Goal: Answer question/provide support: Share knowledge or assist other users

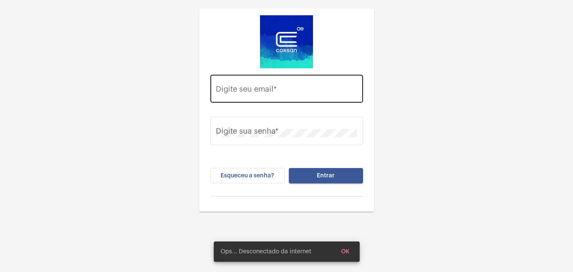
click at [295, 96] on div "Digite seu email *" at bounding box center [286, 88] width 141 height 30
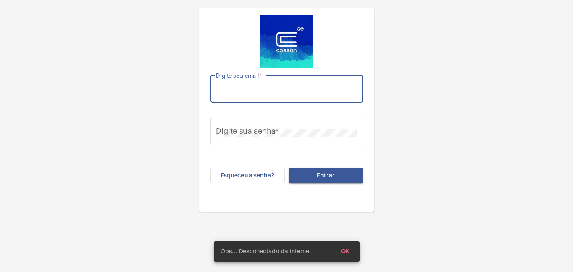
type input "T"
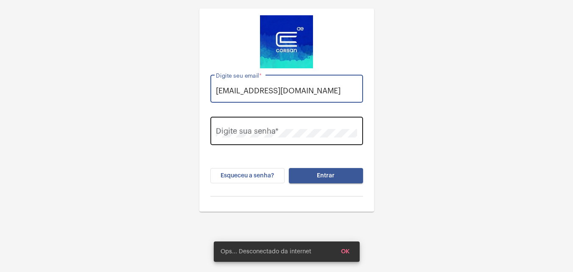
type input "[EMAIL_ADDRESS][DOMAIN_NAME]"
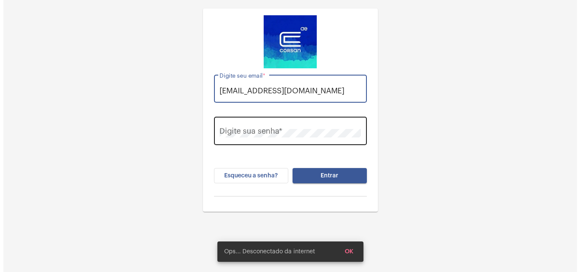
scroll to position [0, 0]
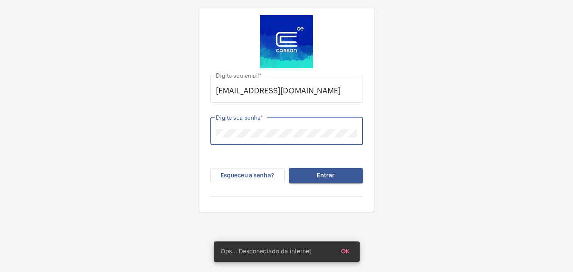
click at [289, 168] on button "Entrar" at bounding box center [326, 175] width 74 height 15
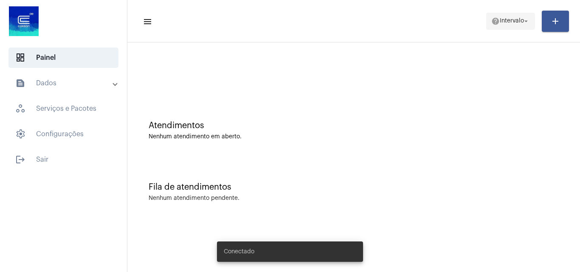
click at [505, 25] on span "help Intervalo arrow_drop_down" at bounding box center [510, 20] width 39 height 15
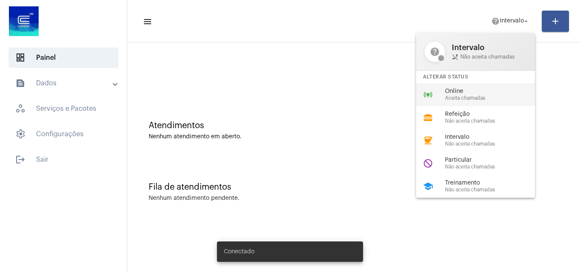
click at [483, 90] on span "Online" at bounding box center [493, 91] width 97 height 6
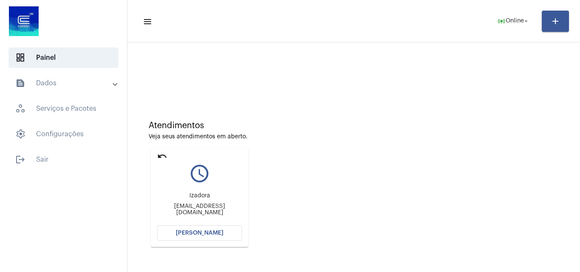
click at [198, 235] on span "[PERSON_NAME]" at bounding box center [200, 233] width 48 height 6
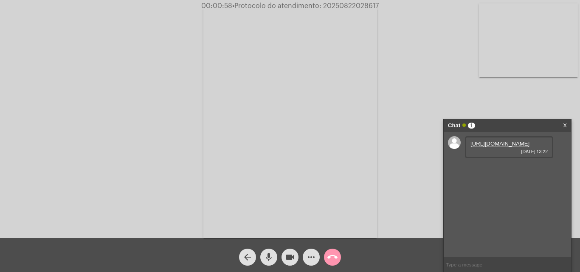
click at [490, 146] on link "[URL][DOMAIN_NAME]" at bounding box center [499, 143] width 59 height 6
click at [511, 171] on link "[URL][DOMAIN_NAME]" at bounding box center [499, 168] width 59 height 6
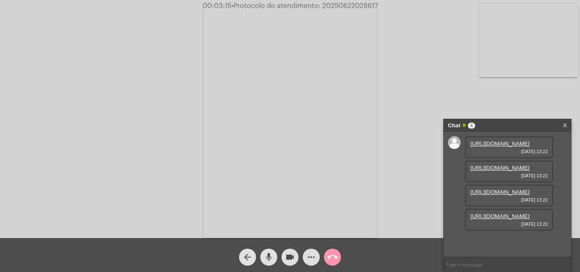
scroll to position [51, 0]
click at [514, 189] on link "[URL][DOMAIN_NAME]" at bounding box center [499, 192] width 59 height 6
click at [520, 219] on link "[URL][DOMAIN_NAME]" at bounding box center [499, 216] width 59 height 6
click at [354, 6] on span "• Protocolo do atendimento: 20250822028617" at bounding box center [305, 6] width 146 height 7
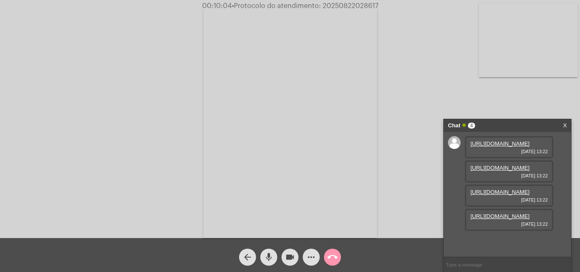
copy span "20250822028617"
click at [335, 258] on mat-icon "call_end" at bounding box center [332, 257] width 10 height 10
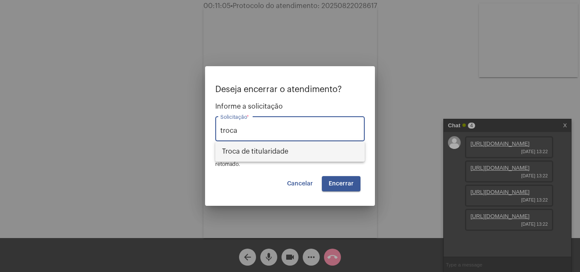
click at [298, 151] on span "Troca de titularidade" at bounding box center [290, 151] width 136 height 20
type input "Troca de titularidade"
click at [341, 182] on span "Encerrar" at bounding box center [341, 184] width 25 height 6
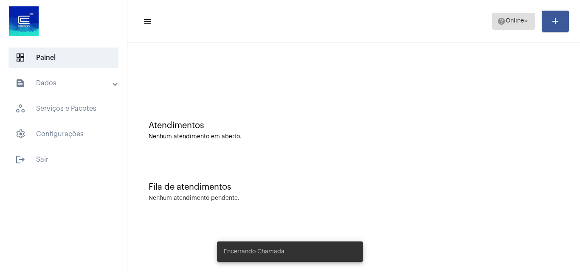
click at [507, 18] on span "Online" at bounding box center [515, 21] width 18 height 6
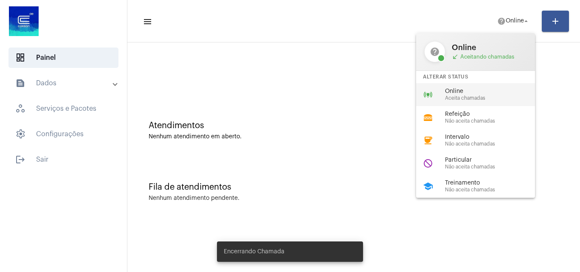
click at [482, 84] on div "online_prediction Online Aceita chamadas" at bounding box center [482, 94] width 132 height 23
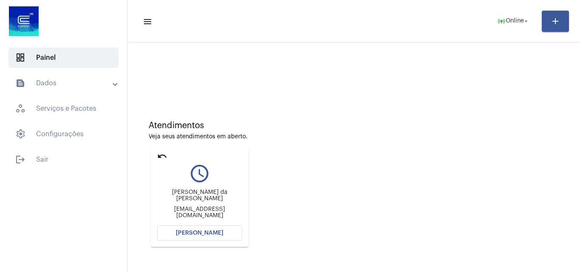
click at [225, 231] on button "[PERSON_NAME]" at bounding box center [199, 232] width 85 height 15
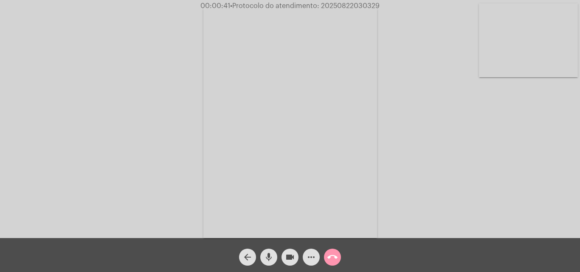
click at [331, 253] on mat-icon "call_end" at bounding box center [332, 257] width 10 height 10
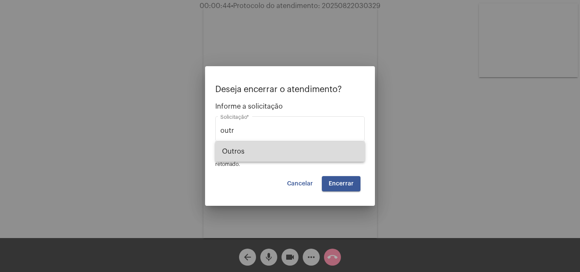
click at [276, 150] on span "Outros" at bounding box center [290, 151] width 136 height 20
type input "Outros"
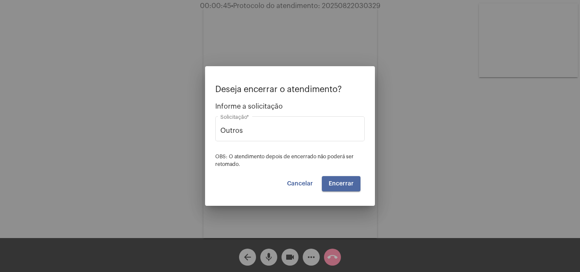
click at [345, 185] on span "Encerrar" at bounding box center [341, 184] width 25 height 6
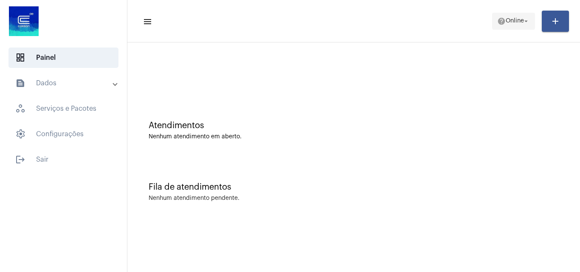
click at [492, 23] on button "help Online arrow_drop_down" at bounding box center [513, 21] width 43 height 17
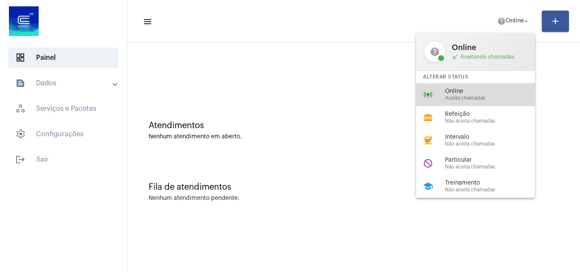
click at [449, 89] on span "Online" at bounding box center [493, 91] width 97 height 6
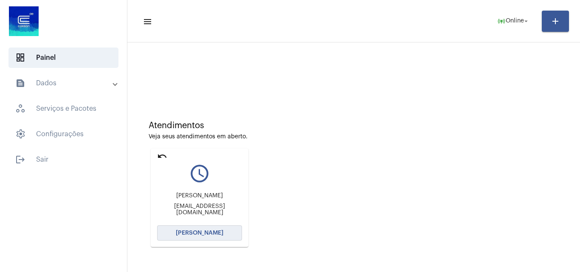
click at [224, 231] on button "[PERSON_NAME]" at bounding box center [199, 232] width 85 height 15
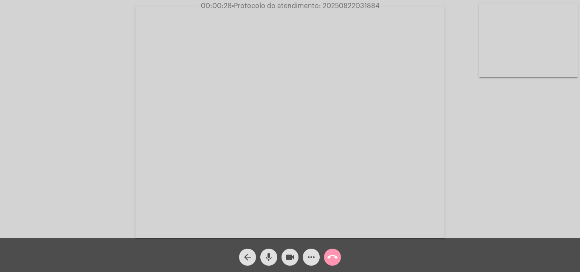
click at [514, 56] on video at bounding box center [528, 40] width 99 height 74
click at [85, 131] on video at bounding box center [106, 121] width 99 height 74
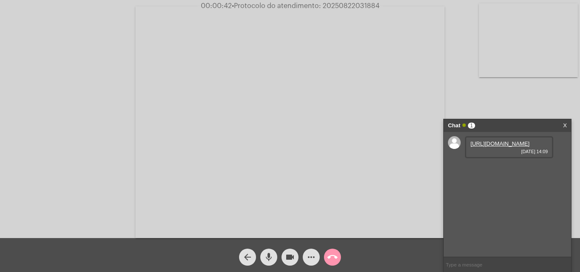
click at [496, 147] on link "[URL][DOMAIN_NAME]" at bounding box center [499, 143] width 59 height 6
click at [512, 171] on link "[URL][DOMAIN_NAME]" at bounding box center [499, 168] width 59 height 6
click at [489, 195] on link "[URL][DOMAIN_NAME]" at bounding box center [499, 192] width 59 height 6
click at [352, 2] on span "00:05:19 • Protocolo do atendimento: 20250822031884" at bounding box center [289, 6] width 183 height 8
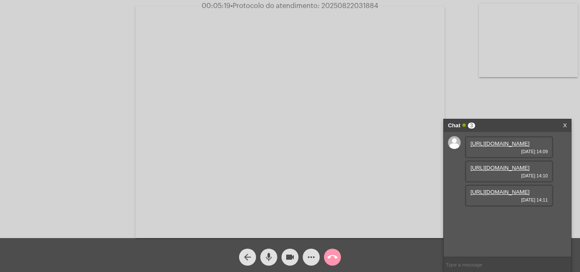
click at [352, 2] on span "00:05:19 • Protocolo do atendimento: 20250822031884" at bounding box center [289, 6] width 183 height 8
copy span "20250822031884"
click at [339, 257] on button "call_end" at bounding box center [332, 257] width 17 height 17
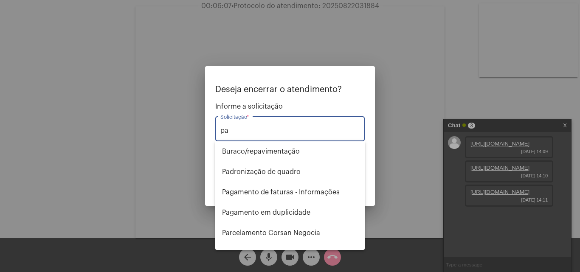
type input "p"
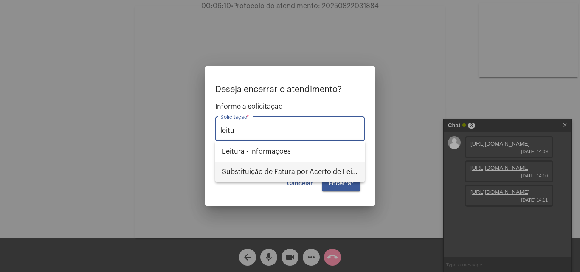
click at [292, 169] on span "Substituição de Fatura por Acerto de Leitura" at bounding box center [290, 172] width 136 height 20
type input "Substituição de Fatura por Acerto de Leitura"
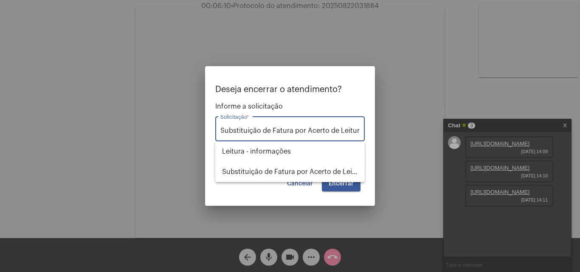
scroll to position [0, 1]
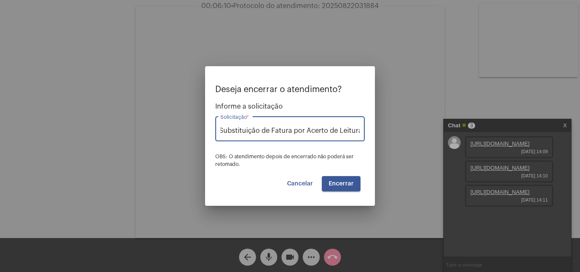
click at [345, 184] on span "Encerrar" at bounding box center [341, 184] width 25 height 6
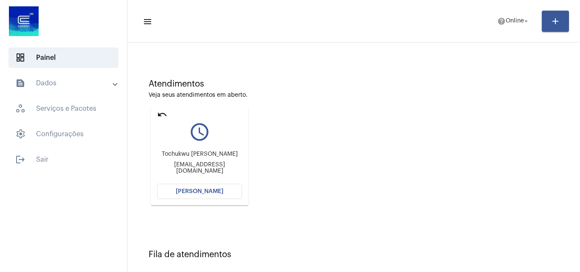
scroll to position [121, 0]
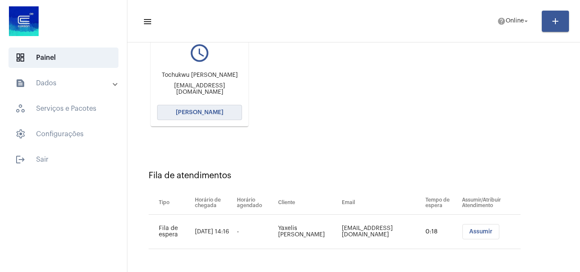
click at [184, 114] on span "[PERSON_NAME]" at bounding box center [200, 113] width 48 height 6
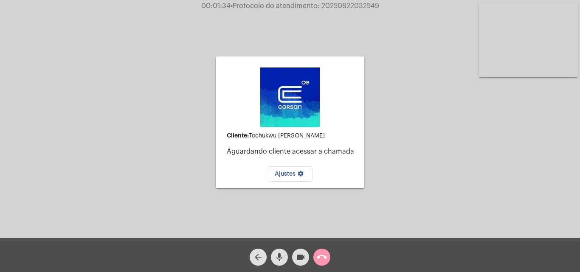
drag, startPoint x: 320, startPoint y: 135, endPoint x: 252, endPoint y: 137, distance: 68.4
click at [252, 137] on div "Cliente: [PERSON_NAME]" at bounding box center [292, 135] width 131 height 7
copy div "Tochukwu [PERSON_NAME]"
click at [312, 92] on img at bounding box center [289, 96] width 59 height 59
click at [410, 90] on div "Cliente: Tochukwu [PERSON_NAME] cliente acessar a chamada Ajustes settings Aces…" at bounding box center [290, 121] width 578 height 238
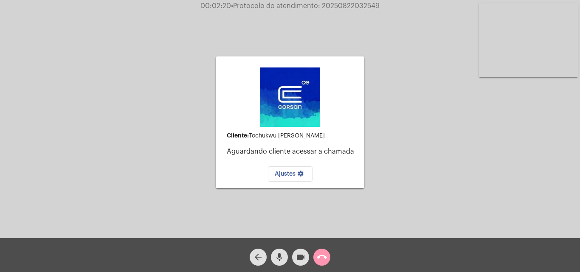
click at [324, 255] on mat-icon "call_end" at bounding box center [322, 257] width 10 height 10
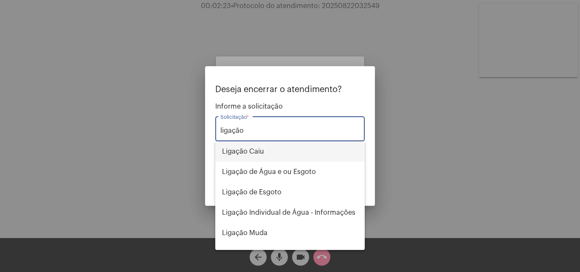
click at [289, 149] on span "Ligação Caiu" at bounding box center [290, 151] width 136 height 20
type input "Ligação Caiu"
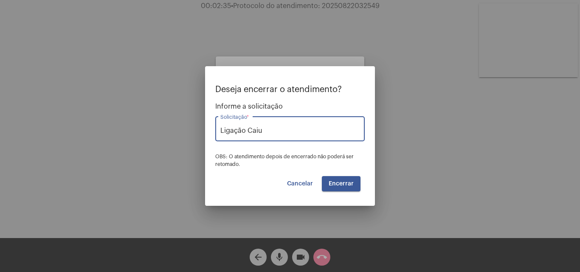
click at [351, 184] on span "Encerrar" at bounding box center [341, 184] width 25 height 6
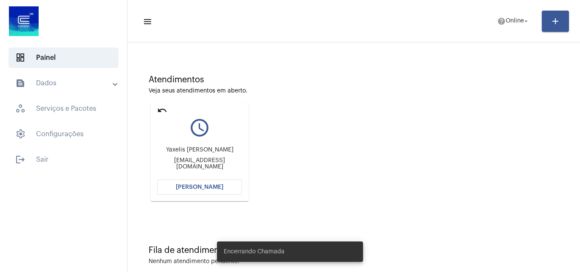
scroll to position [60, 0]
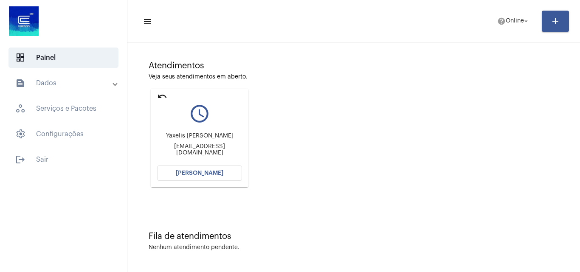
drag, startPoint x: 192, startPoint y: 141, endPoint x: 157, endPoint y: 134, distance: 35.5
click at [157, 134] on div "Yaxelis [PERSON_NAME]" at bounding box center [199, 136] width 85 height 6
copy div "Yaxelis [PERSON_NAME]"
click at [222, 172] on button "[PERSON_NAME]" at bounding box center [199, 173] width 85 height 15
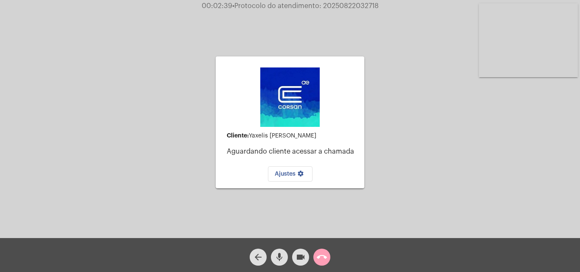
click at [321, 257] on mat-icon "call_end" at bounding box center [322, 257] width 10 height 10
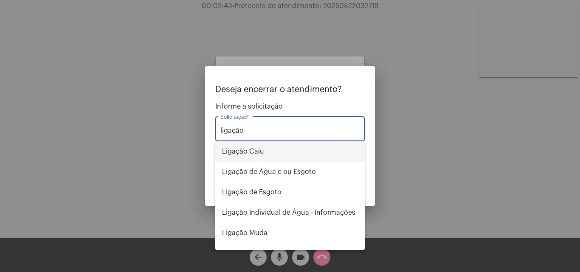
click at [275, 149] on span "Ligação Caiu" at bounding box center [290, 151] width 136 height 20
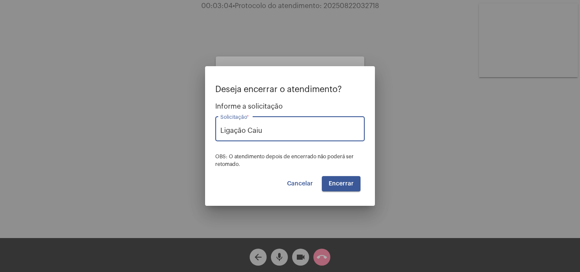
type input "Ligação Caiu"
click at [352, 183] on span "Encerrar" at bounding box center [341, 184] width 25 height 6
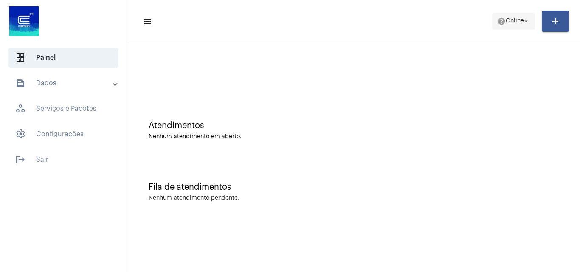
click at [513, 18] on span "Online" at bounding box center [515, 21] width 18 height 6
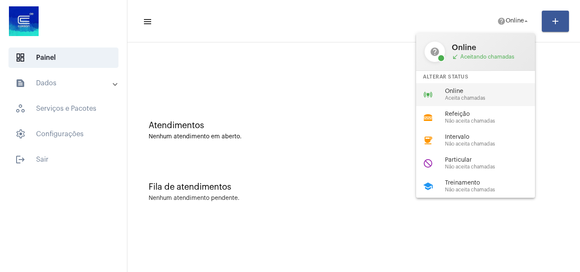
click at [470, 96] on span "Aceita chamadas" at bounding box center [493, 99] width 97 height 6
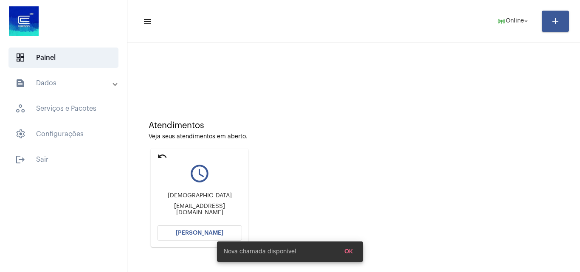
scroll to position [121, 0]
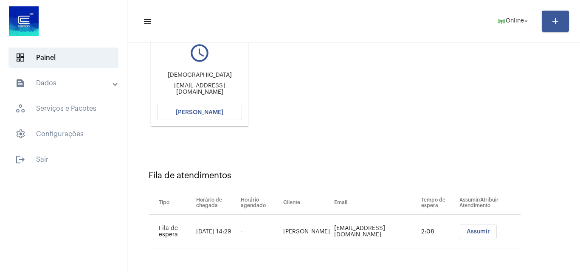
click at [230, 108] on button "[PERSON_NAME]" at bounding box center [199, 112] width 85 height 15
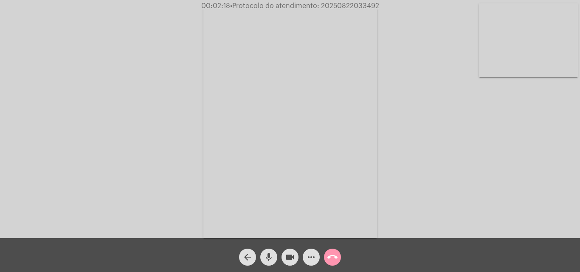
click at [314, 253] on mat-icon "more_horiz" at bounding box center [311, 257] width 10 height 10
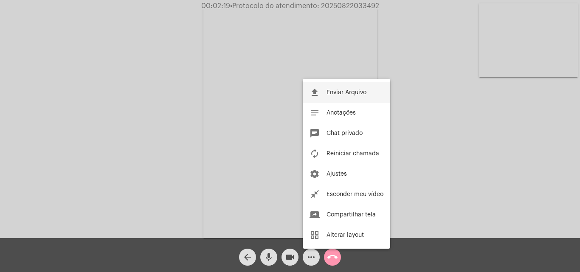
click at [360, 88] on button "file_upload Enviar Arquivo" at bounding box center [346, 92] width 87 height 20
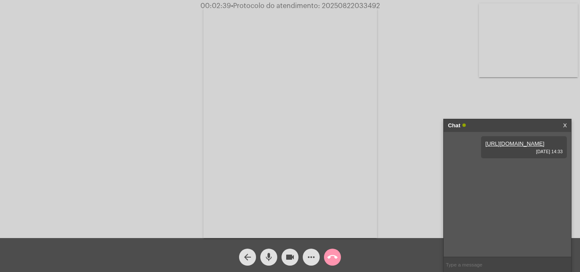
click at [354, 3] on span "• Protocolo do atendimento: 20250822033492" at bounding box center [305, 6] width 149 height 7
copy span "20250822033492"
click at [94, 57] on div "Acessando Câmera e Microfone..." at bounding box center [290, 121] width 578 height 238
click at [330, 259] on mat-icon "call_end" at bounding box center [332, 257] width 10 height 10
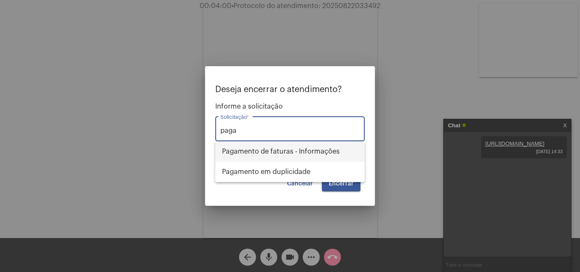
click at [309, 150] on span "Pagamento de faturas - Informações" at bounding box center [290, 151] width 136 height 20
type input "Pagamento de faturas - Informações"
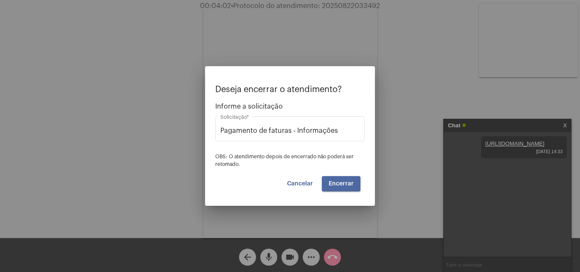
click at [351, 185] on span "Encerrar" at bounding box center [341, 184] width 25 height 6
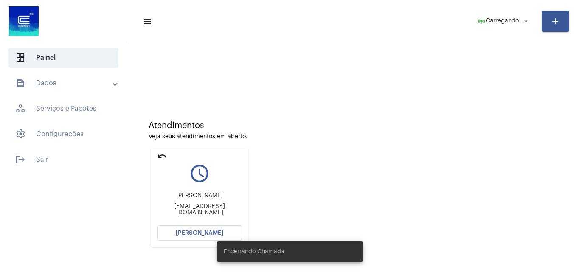
scroll to position [60, 0]
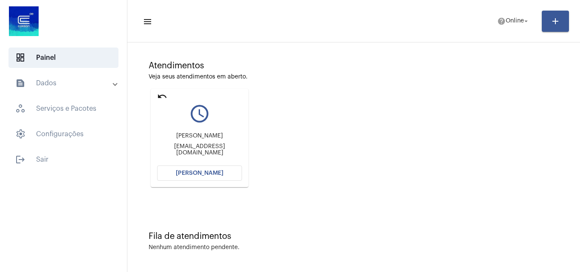
click at [202, 177] on button "[PERSON_NAME]" at bounding box center [199, 173] width 85 height 15
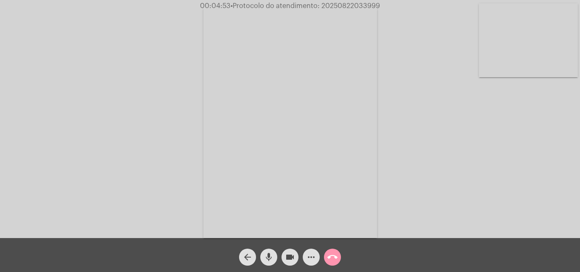
click at [270, 258] on mat-icon "mic" at bounding box center [269, 257] width 10 height 10
click at [284, 258] on button "videocam" at bounding box center [289, 257] width 17 height 17
click at [270, 256] on mat-icon "mic_off" at bounding box center [269, 257] width 10 height 10
click at [289, 258] on mat-icon "videocam_off" at bounding box center [290, 257] width 10 height 10
click at [349, 4] on span "• Protocolo do atendimento: 20250822033999" at bounding box center [304, 6] width 149 height 7
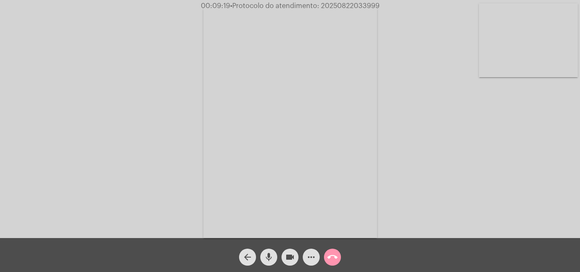
click at [349, 4] on span "• Protocolo do atendimento: 20250822033999" at bounding box center [304, 6] width 149 height 7
copy span "20250822033999"
click at [330, 260] on mat-icon "call_end" at bounding box center [332, 257] width 10 height 10
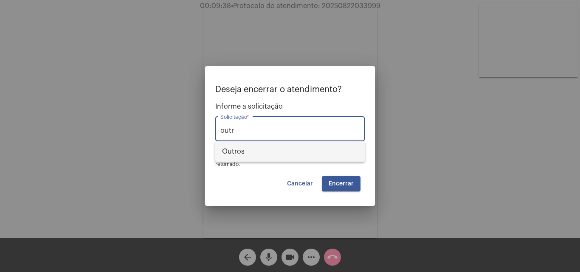
click at [266, 152] on span "Outros" at bounding box center [290, 151] width 136 height 20
type input "Outros"
click at [351, 183] on span "Encerrar" at bounding box center [341, 184] width 25 height 6
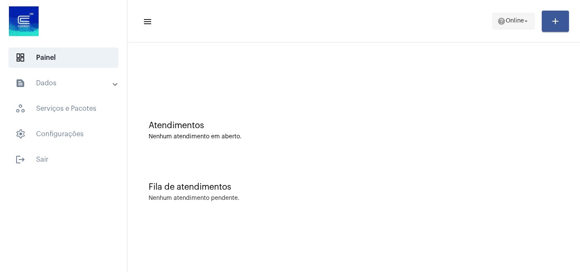
click at [514, 14] on span "help Online arrow_drop_down" at bounding box center [513, 20] width 33 height 15
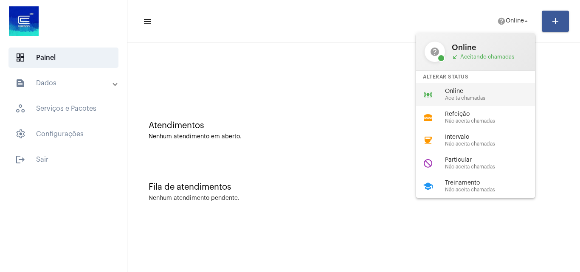
click at [492, 87] on div "online_prediction Online Aceita chamadas" at bounding box center [482, 94] width 132 height 23
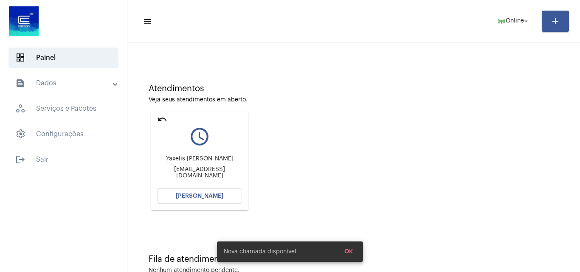
scroll to position [17, 0]
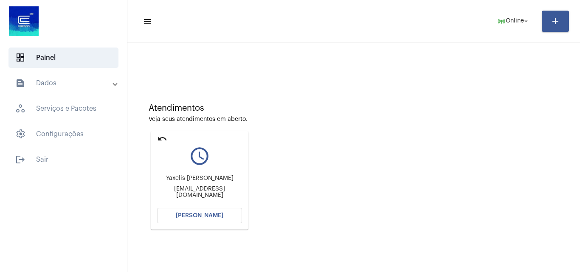
click at [165, 139] on mat-icon "undo" at bounding box center [162, 139] width 10 height 10
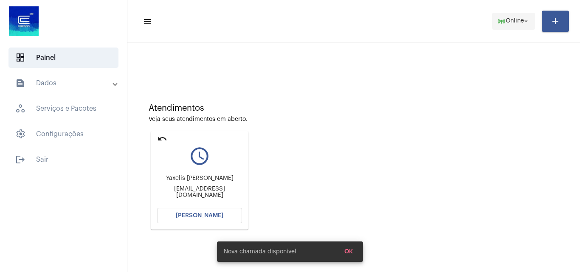
click at [497, 16] on span "online_prediction Online arrow_drop_down" at bounding box center [513, 20] width 33 height 15
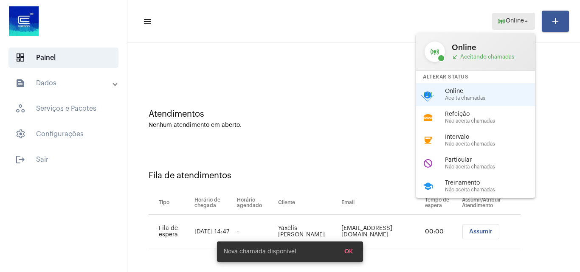
scroll to position [11, 0]
click at [472, 161] on span "Particular" at bounding box center [493, 160] width 97 height 6
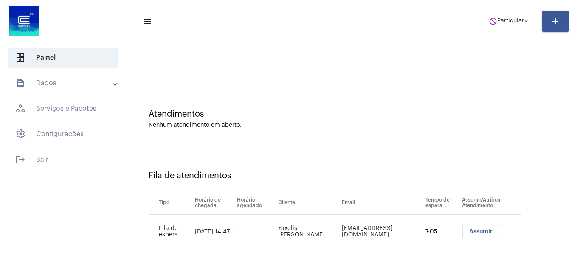
scroll to position [0, 0]
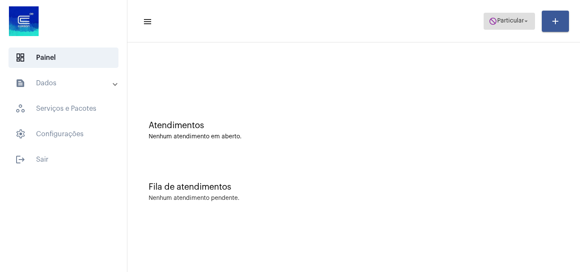
click at [510, 18] on span "Particular" at bounding box center [510, 21] width 27 height 6
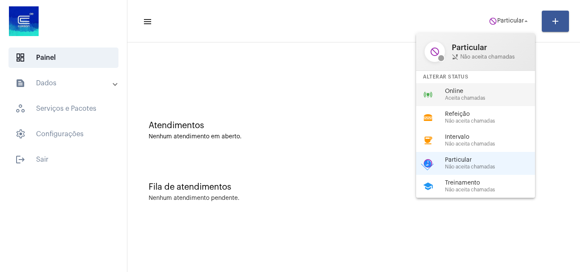
click at [475, 96] on span "Aceita chamadas" at bounding box center [493, 99] width 97 height 6
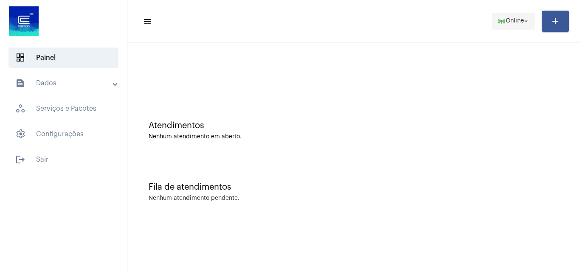
click at [500, 14] on span "online_prediction Online arrow_drop_down" at bounding box center [513, 20] width 33 height 15
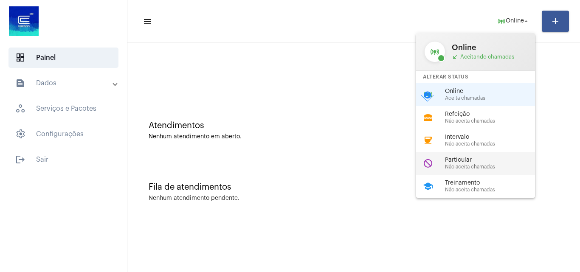
click at [466, 159] on span "Particular" at bounding box center [493, 160] width 97 height 6
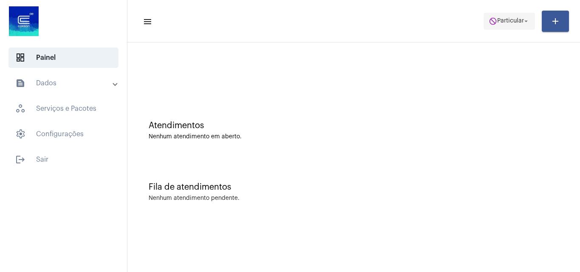
click at [497, 22] on span "Particular" at bounding box center [510, 21] width 27 height 6
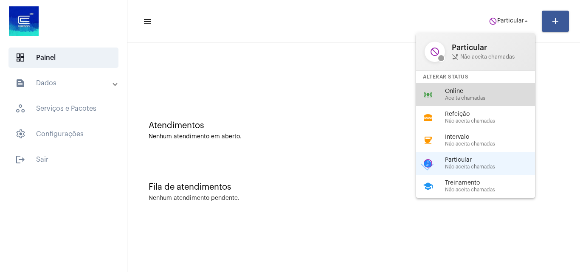
click at [480, 97] on span "Aceita chamadas" at bounding box center [493, 99] width 97 height 6
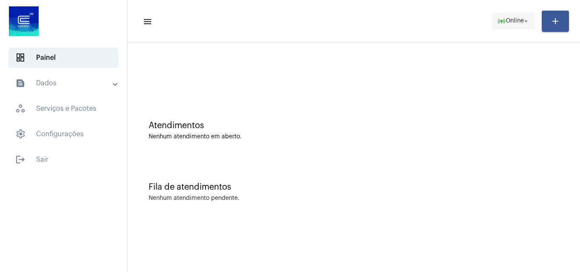
click at [514, 19] on span "Online" at bounding box center [515, 21] width 18 height 6
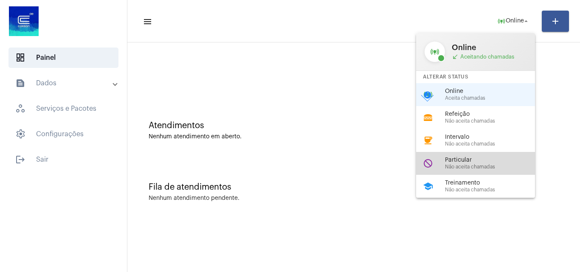
click at [469, 165] on span "Não aceita chamadas" at bounding box center [493, 167] width 97 height 6
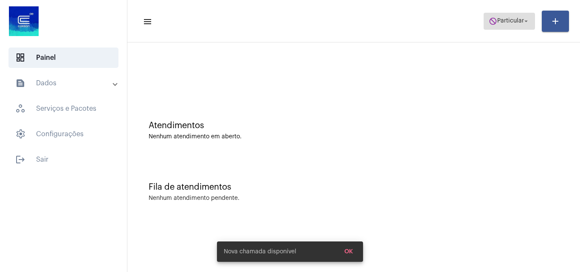
click at [517, 16] on span "do_not_disturb Particular arrow_drop_down" at bounding box center [509, 20] width 41 height 15
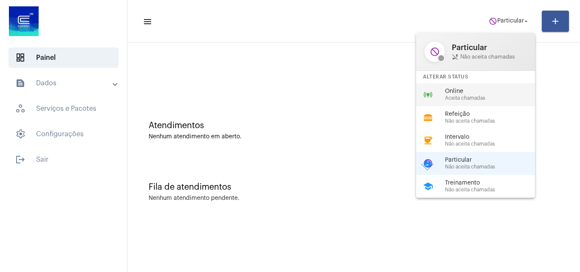
click at [473, 91] on span "Online" at bounding box center [493, 91] width 97 height 6
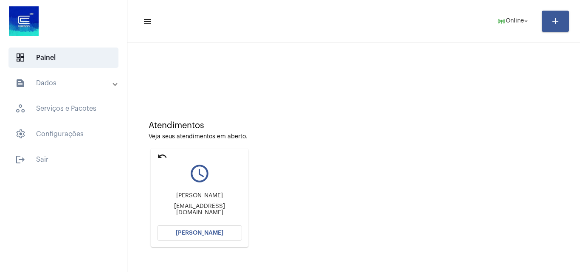
click at [210, 233] on span "[PERSON_NAME]" at bounding box center [200, 233] width 48 height 6
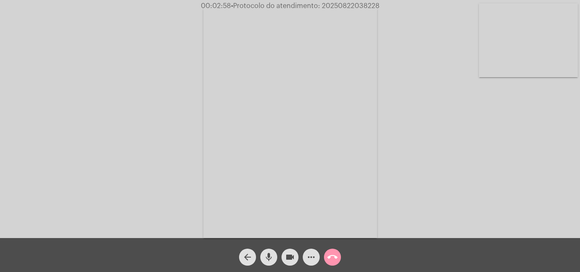
click at [310, 254] on mat-icon "more_horiz" at bounding box center [311, 257] width 10 height 10
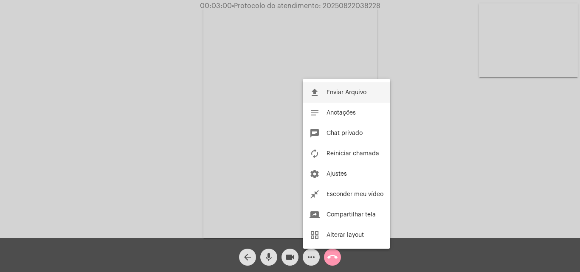
click at [361, 96] on button "file_upload Enviar Arquivo" at bounding box center [346, 92] width 87 height 20
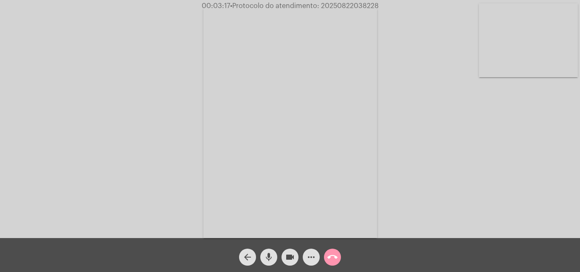
click at [310, 253] on mat-icon "more_horiz" at bounding box center [311, 257] width 10 height 10
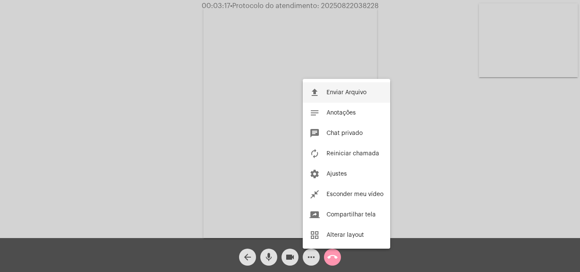
click at [357, 91] on span "Enviar Arquivo" at bounding box center [346, 93] width 40 height 6
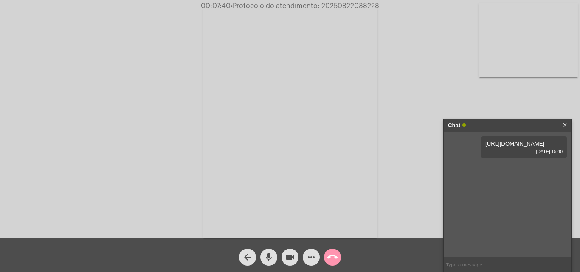
click at [355, 7] on span "• Protocolo do atendimento: 20250822038228" at bounding box center [304, 6] width 149 height 7
drag, startPoint x: 355, startPoint y: 7, endPoint x: 337, endPoint y: 2, distance: 18.1
click at [337, 2] on span "00:07:41 • Protocolo do atendimento: 20250822038228" at bounding box center [290, 6] width 183 height 8
click at [337, 2] on span "00:07:42 • Protocolo do atendimento: 20250822038228" at bounding box center [290, 6] width 184 height 8
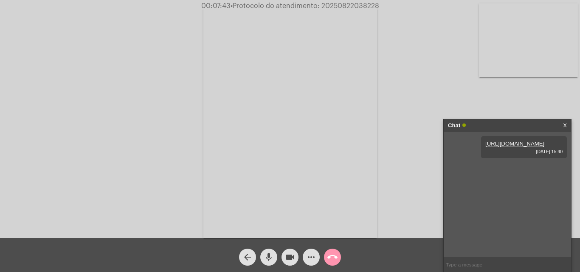
copy span "20250822038228"
click at [298, 144] on video at bounding box center [290, 122] width 174 height 232
click at [182, 121] on video at bounding box center [130, 122] width 174 height 232
click at [334, 250] on span "call_end" at bounding box center [332, 257] width 10 height 17
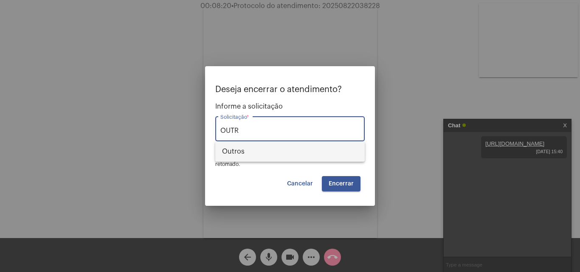
click at [281, 149] on span "Outros" at bounding box center [290, 151] width 136 height 20
type input "Outros"
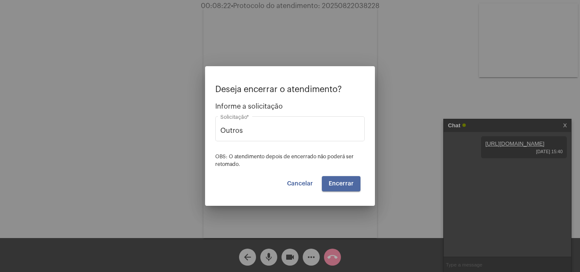
click at [351, 182] on span "Encerrar" at bounding box center [341, 184] width 25 height 6
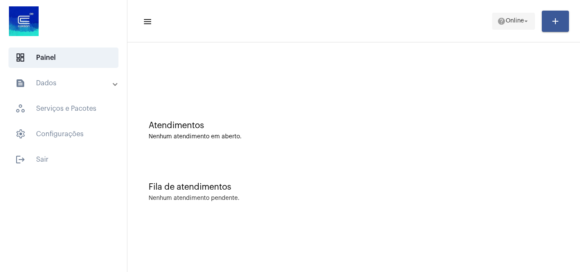
click at [506, 20] on span "Online" at bounding box center [515, 21] width 18 height 6
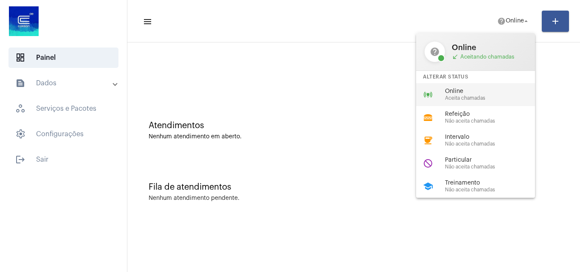
click at [453, 99] on span "Aceita chamadas" at bounding box center [493, 99] width 97 height 6
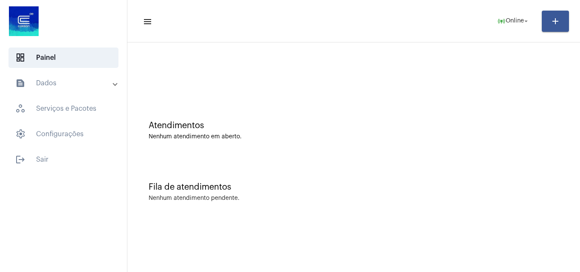
click at [174, 56] on div at bounding box center [354, 71] width 444 height 49
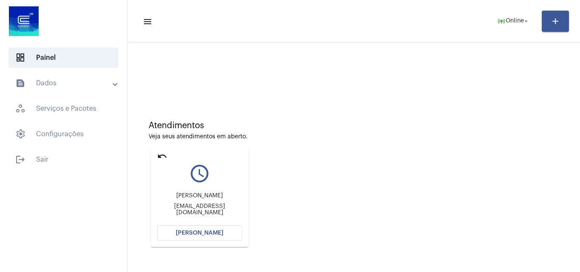
click at [218, 230] on span "[PERSON_NAME]" at bounding box center [200, 233] width 48 height 6
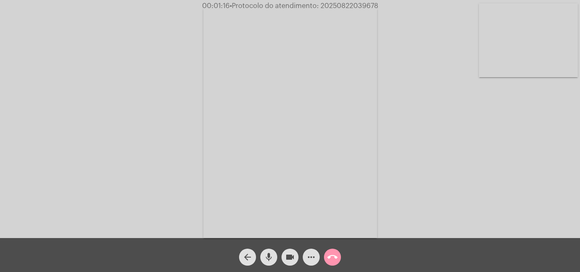
click at [549, 64] on video at bounding box center [528, 40] width 99 height 74
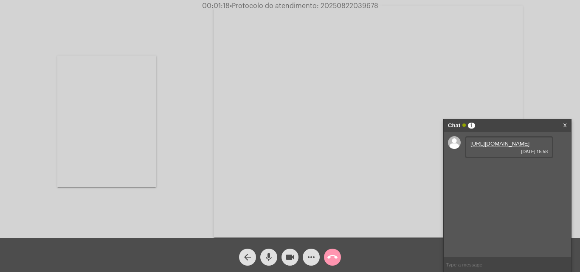
click at [501, 147] on link "[URL][DOMAIN_NAME]" at bounding box center [499, 143] width 59 height 6
click at [495, 171] on link "[URL][DOMAIN_NAME]" at bounding box center [499, 168] width 59 height 6
click at [503, 195] on link "[URL][DOMAIN_NAME]" at bounding box center [499, 192] width 59 height 6
click at [100, 126] on video at bounding box center [106, 122] width 99 height 132
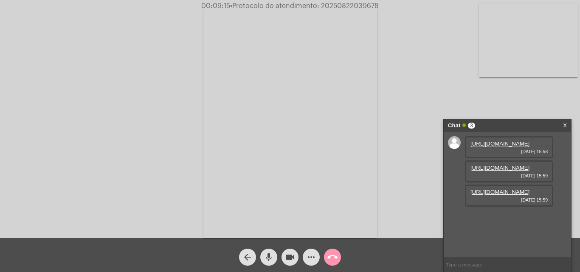
click at [354, 5] on span "• Protocolo do atendimento: 20250822039678" at bounding box center [304, 6] width 149 height 7
copy span "20250822039678"
click at [307, 253] on mat-icon "more_horiz" at bounding box center [311, 257] width 10 height 10
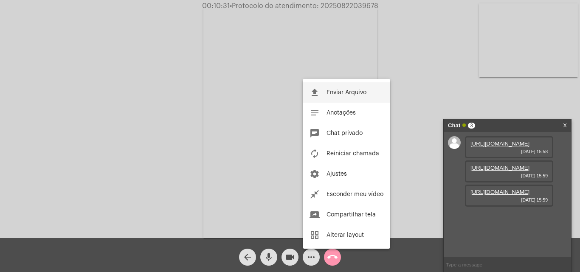
click at [340, 96] on button "file_upload Enviar Arquivo" at bounding box center [346, 92] width 87 height 20
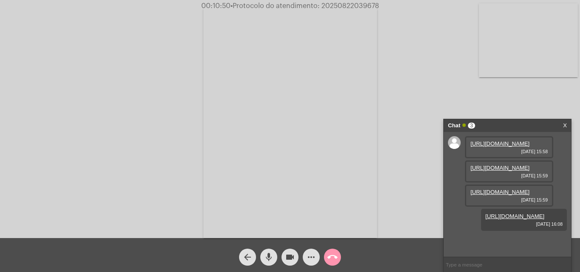
scroll to position [51, 0]
copy span "20250822039678"
click at [336, 256] on mat-icon "call_end" at bounding box center [332, 257] width 10 height 10
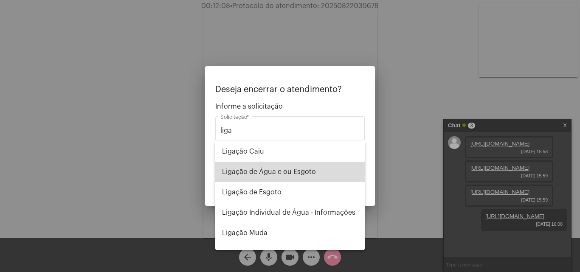
click at [298, 174] on span "Ligação de Água e ou Esgoto" at bounding box center [290, 172] width 136 height 20
type input "Ligação de Água e ou Esgoto"
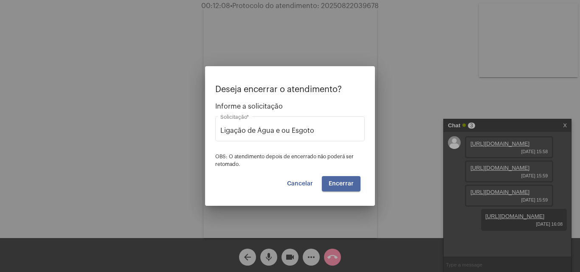
click at [343, 182] on span "Encerrar" at bounding box center [341, 184] width 25 height 6
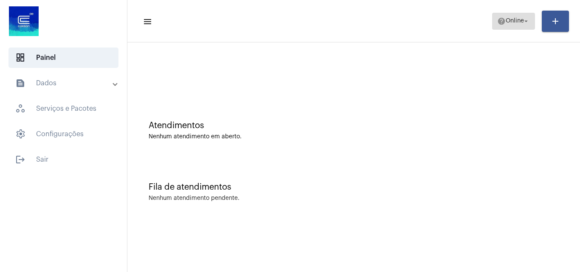
click at [507, 21] on span "Online" at bounding box center [515, 21] width 18 height 6
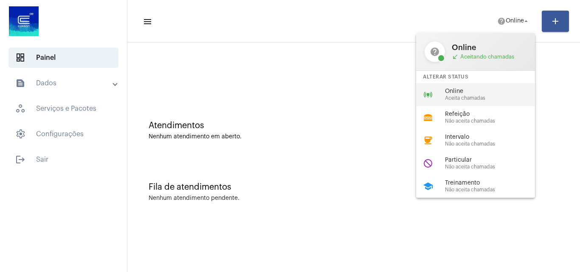
click at [466, 93] on span "Online" at bounding box center [493, 91] width 97 height 6
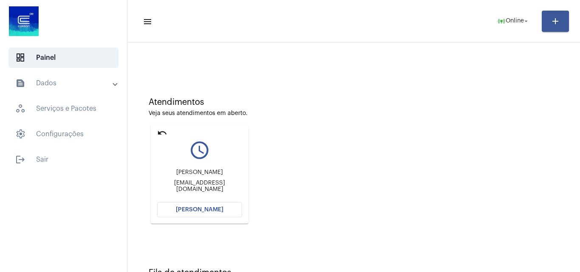
scroll to position [60, 0]
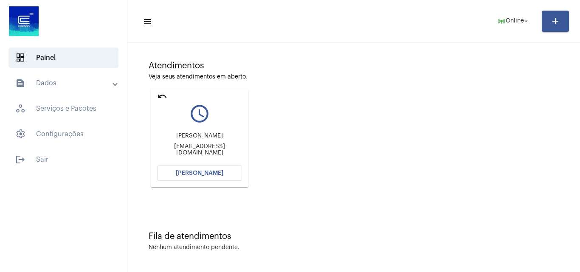
click at [161, 98] on mat-icon "undo" at bounding box center [162, 96] width 10 height 10
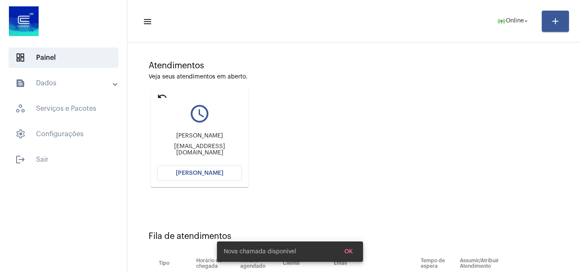
scroll to position [11, 0]
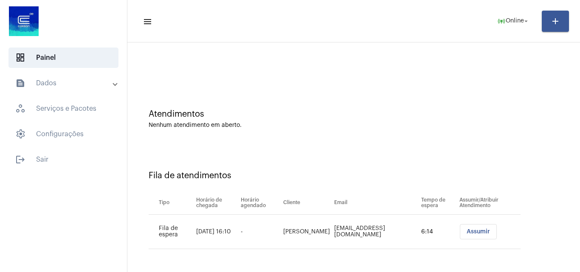
click at [473, 233] on span "Assumir" at bounding box center [477, 232] width 23 height 6
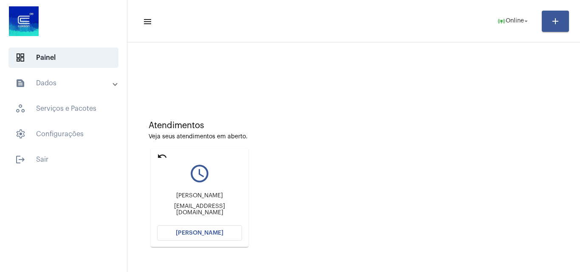
click at [213, 232] on span "[PERSON_NAME]" at bounding box center [200, 233] width 48 height 6
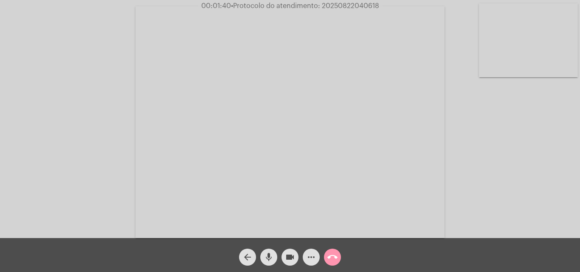
click at [337, 256] on mat-icon "call_end" at bounding box center [332, 257] width 10 height 10
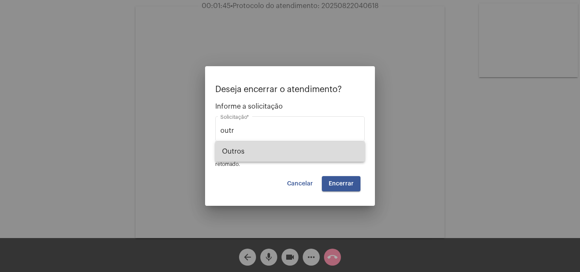
click at [289, 158] on span "Outros" at bounding box center [290, 151] width 136 height 20
type input "Outros"
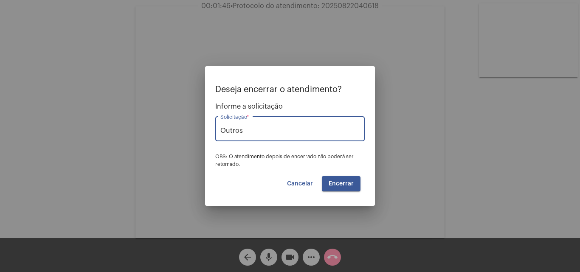
click at [345, 181] on span "Encerrar" at bounding box center [341, 184] width 25 height 6
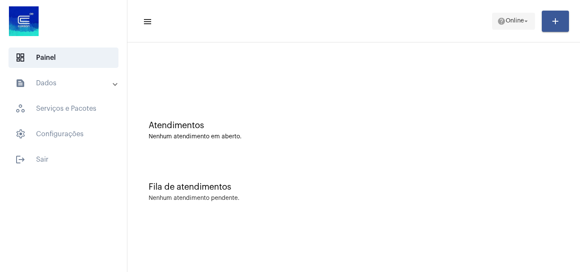
click at [511, 25] on span "help Online arrow_drop_down" at bounding box center [513, 20] width 33 height 15
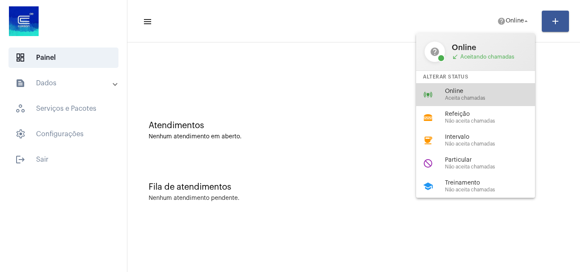
click at [462, 93] on span "Online" at bounding box center [493, 91] width 97 height 6
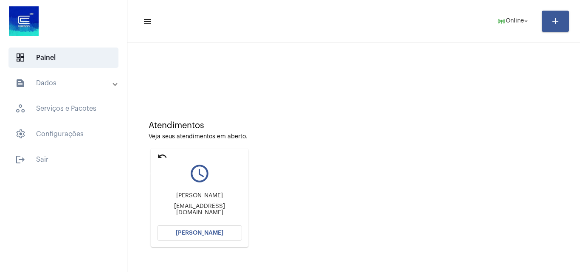
click at [163, 153] on mat-icon "undo" at bounding box center [162, 156] width 10 height 10
click at [192, 233] on span "[PERSON_NAME]" at bounding box center [200, 233] width 48 height 6
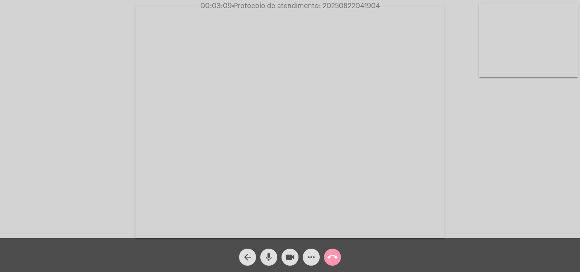
click at [551, 48] on video at bounding box center [528, 40] width 99 height 74
click at [118, 124] on video at bounding box center [106, 121] width 99 height 74
click at [523, 74] on video at bounding box center [528, 40] width 99 height 74
click at [126, 144] on video at bounding box center [106, 121] width 99 height 74
click at [559, 53] on video at bounding box center [528, 40] width 99 height 74
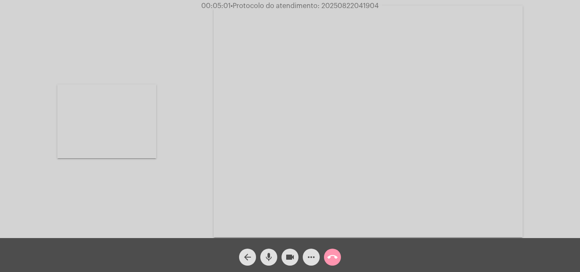
click at [116, 126] on video at bounding box center [106, 121] width 99 height 74
click at [535, 39] on video at bounding box center [528, 40] width 99 height 74
click at [503, 140] on video at bounding box center [368, 122] width 309 height 232
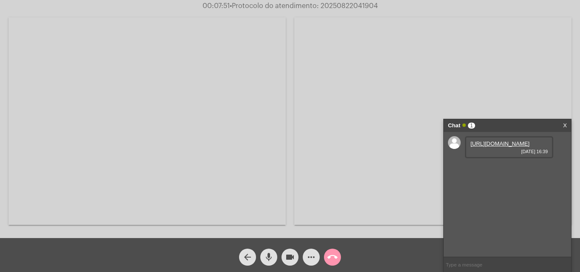
click at [503, 147] on link "[URL][DOMAIN_NAME]" at bounding box center [499, 143] width 59 height 6
click at [523, 183] on div "[URL][DOMAIN_NAME] [DATE] 16:39" at bounding box center [509, 171] width 88 height 22
click at [505, 171] on link "[URL][DOMAIN_NAME]" at bounding box center [499, 168] width 59 height 6
click at [510, 171] on link "[URL][DOMAIN_NAME]" at bounding box center [499, 168] width 59 height 6
click at [368, 98] on video at bounding box center [432, 121] width 277 height 208
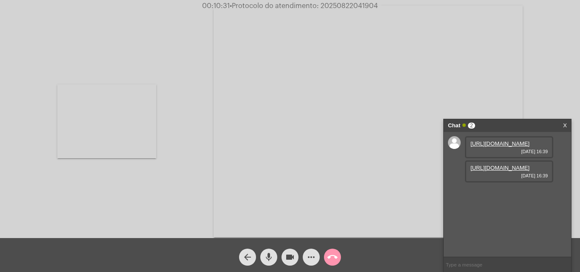
click at [123, 127] on video at bounding box center [106, 121] width 99 height 74
click at [535, 39] on video at bounding box center [528, 40] width 99 height 74
click at [108, 121] on video at bounding box center [106, 121] width 99 height 74
click at [502, 171] on link "[URL][DOMAIN_NAME]" at bounding box center [499, 168] width 59 height 6
click at [469, 107] on div "Acessando Câmera e Microfone..." at bounding box center [290, 121] width 578 height 238
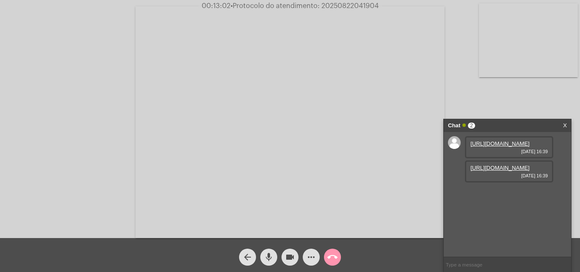
click at [503, 171] on link "[URL][DOMAIN_NAME]" at bounding box center [499, 168] width 59 height 6
click at [511, 195] on link "[URL][DOMAIN_NAME]" at bounding box center [499, 192] width 59 height 6
click at [366, 7] on span "• Protocolo do atendimento: 20250822041904" at bounding box center [304, 6] width 148 height 7
click at [364, 7] on span "• Protocolo do atendimento: 20250822041904" at bounding box center [304, 6] width 148 height 7
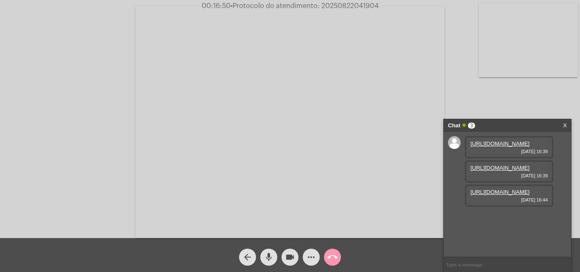
drag, startPoint x: 364, startPoint y: 7, endPoint x: 348, endPoint y: 5, distance: 16.7
click at [348, 5] on span "• Protocolo do atendimento: 20250822041904" at bounding box center [304, 6] width 148 height 7
copy span "20250822041904"
click at [455, 21] on div "Acessando Câmera e Microfone..." at bounding box center [290, 121] width 578 height 238
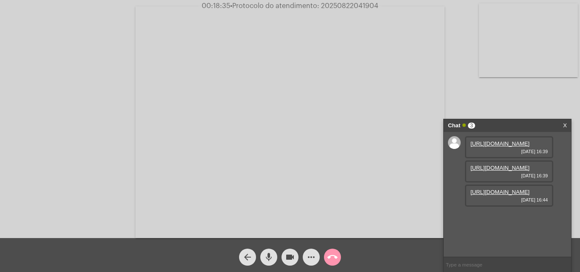
click at [337, 261] on mat-icon "call_end" at bounding box center [332, 257] width 10 height 10
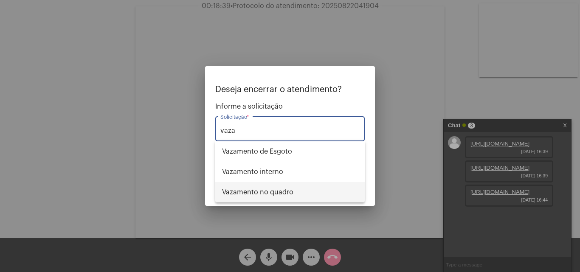
click at [277, 190] on span "Vazamento no quadro" at bounding box center [290, 192] width 136 height 20
type input "Vazamento no quadro"
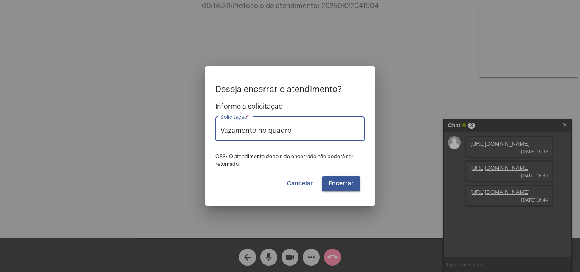
click at [345, 182] on span "Encerrar" at bounding box center [341, 184] width 25 height 6
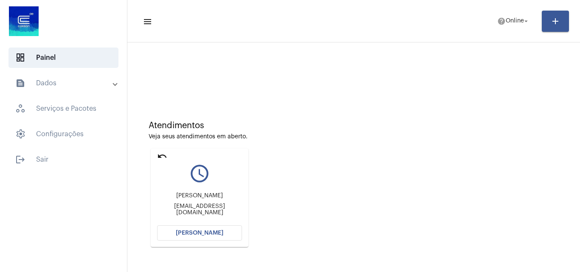
click at [219, 236] on span "[PERSON_NAME]" at bounding box center [200, 233] width 48 height 6
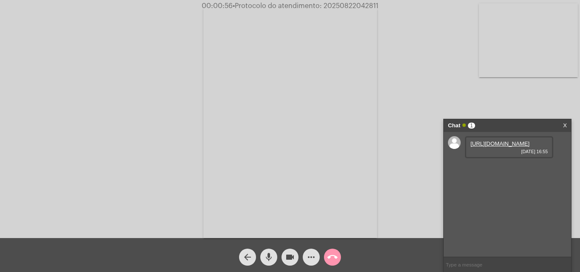
click at [492, 147] on link "[URL][DOMAIN_NAME]" at bounding box center [499, 143] width 59 height 6
click at [519, 171] on link "[URL][DOMAIN_NAME]" at bounding box center [499, 168] width 59 height 6
click at [510, 147] on link "[URL][DOMAIN_NAME]" at bounding box center [499, 143] width 59 height 6
click at [497, 195] on link "[URL][DOMAIN_NAME]" at bounding box center [499, 192] width 59 height 6
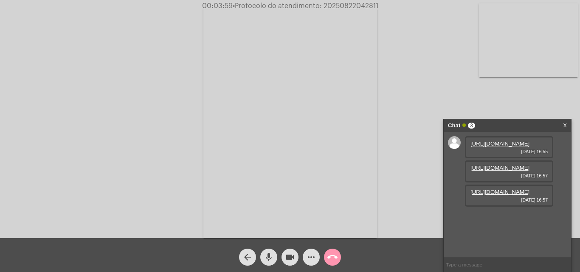
click at [507, 195] on link "[URL][DOMAIN_NAME]" at bounding box center [499, 192] width 59 height 6
click at [551, 39] on video at bounding box center [528, 40] width 99 height 74
click at [105, 133] on video at bounding box center [106, 121] width 99 height 74
click at [504, 219] on link "[URL][DOMAIN_NAME]" at bounding box center [499, 216] width 59 height 6
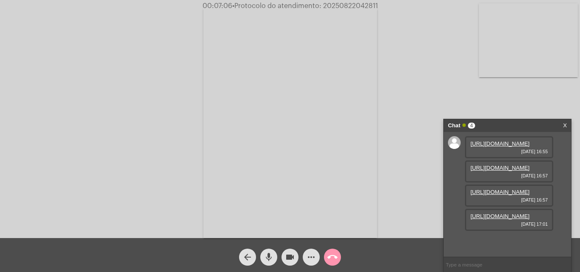
click at [309, 259] on mat-icon "more_horiz" at bounding box center [311, 257] width 10 height 10
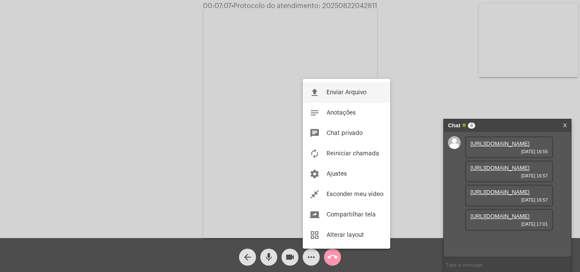
click at [344, 91] on span "Enviar Arquivo" at bounding box center [346, 93] width 40 height 6
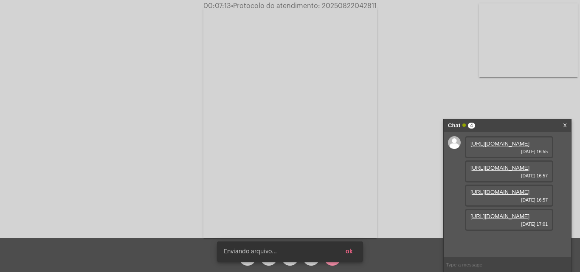
scroll to position [94, 0]
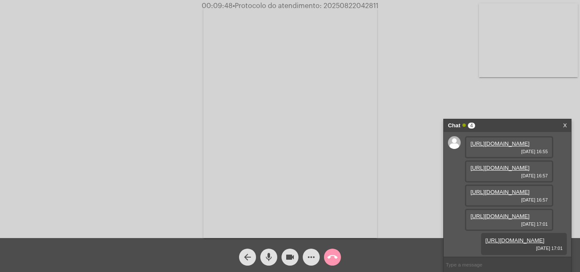
click at [308, 257] on mat-icon "more_horiz" at bounding box center [311, 257] width 10 height 10
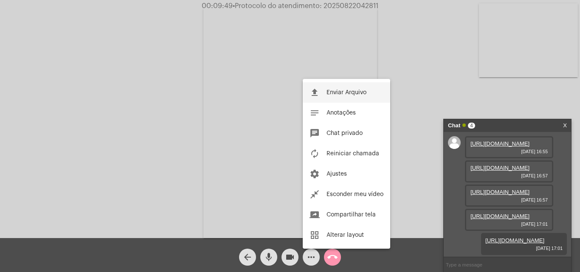
click at [345, 86] on button "file_upload Enviar Arquivo" at bounding box center [346, 92] width 87 height 20
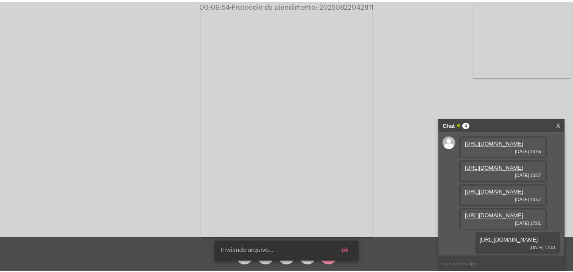
scroll to position [137, 0]
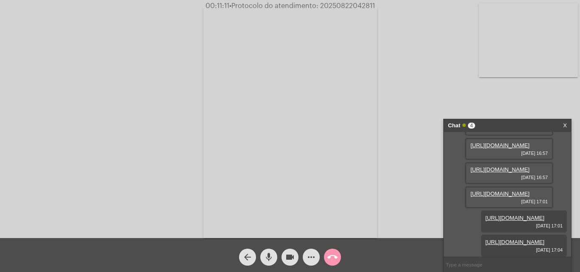
click at [356, 5] on span "• Protocolo do atendimento: 20250822042811" at bounding box center [302, 6] width 146 height 7
click at [335, 259] on mat-icon "call_end" at bounding box center [332, 257] width 10 height 10
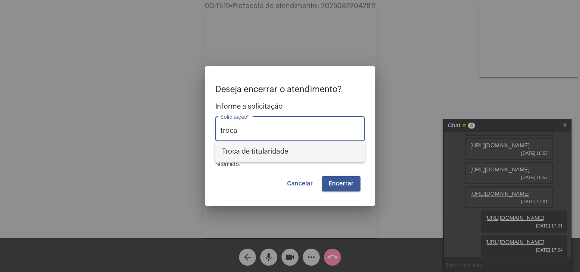
click at [293, 147] on span "Troca de titularidade" at bounding box center [290, 151] width 136 height 20
type input "Troca de titularidade"
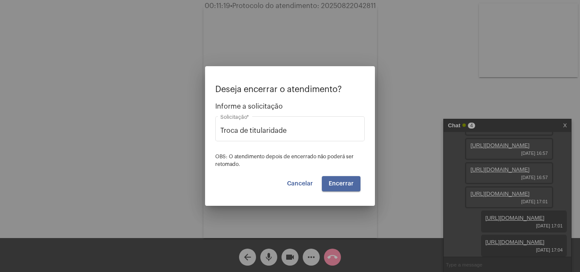
click at [342, 186] on span "Encerrar" at bounding box center [341, 184] width 25 height 6
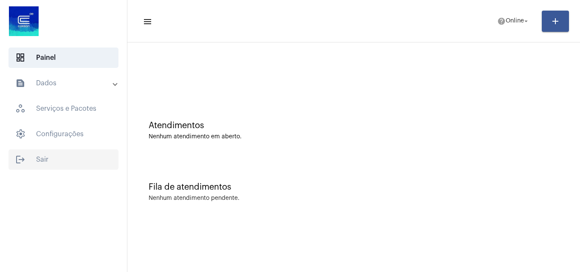
click at [48, 150] on span "logout Sair" at bounding box center [63, 159] width 110 height 20
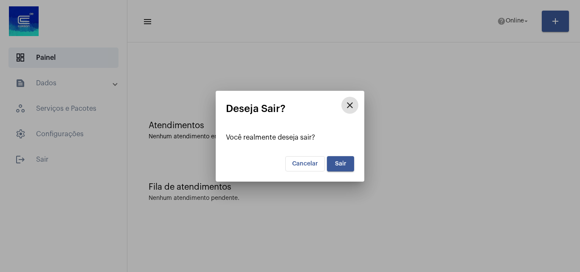
click at [346, 160] on button "Sair" at bounding box center [340, 163] width 27 height 15
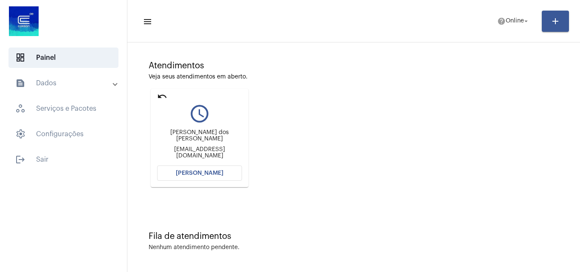
scroll to position [60, 0]
